Goal: Task Accomplishment & Management: Complete application form

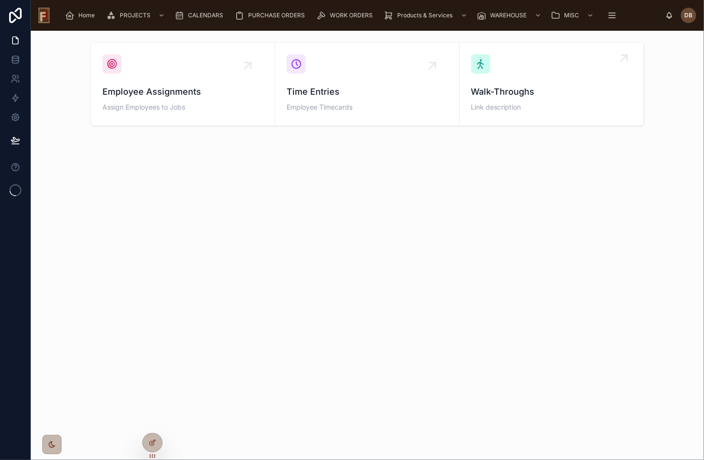
click at [508, 99] on div "Walk-Throughs Link description" at bounding box center [551, 99] width 161 height 29
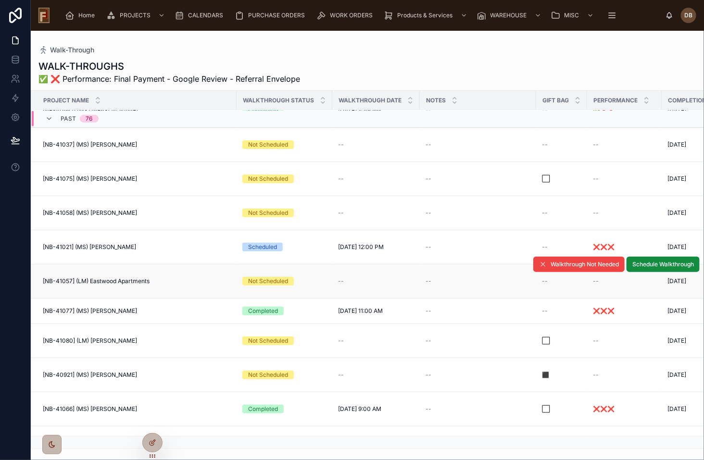
scroll to position [3484, 0]
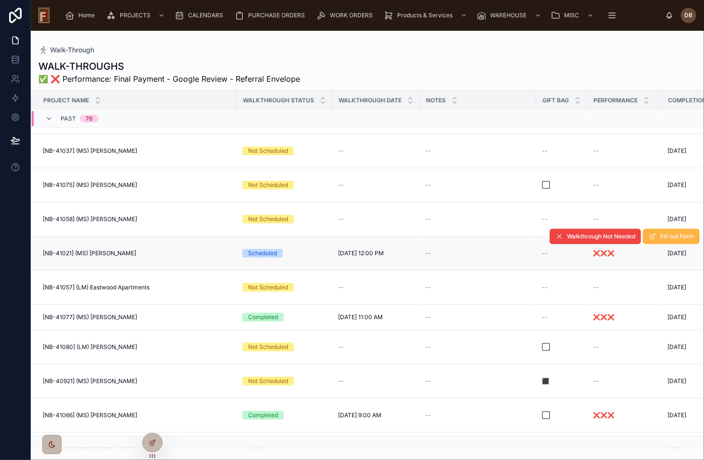
click at [660, 237] on span "Fill out Form" at bounding box center [677, 237] width 34 height 8
